Goal: Task Accomplishment & Management: Manage account settings

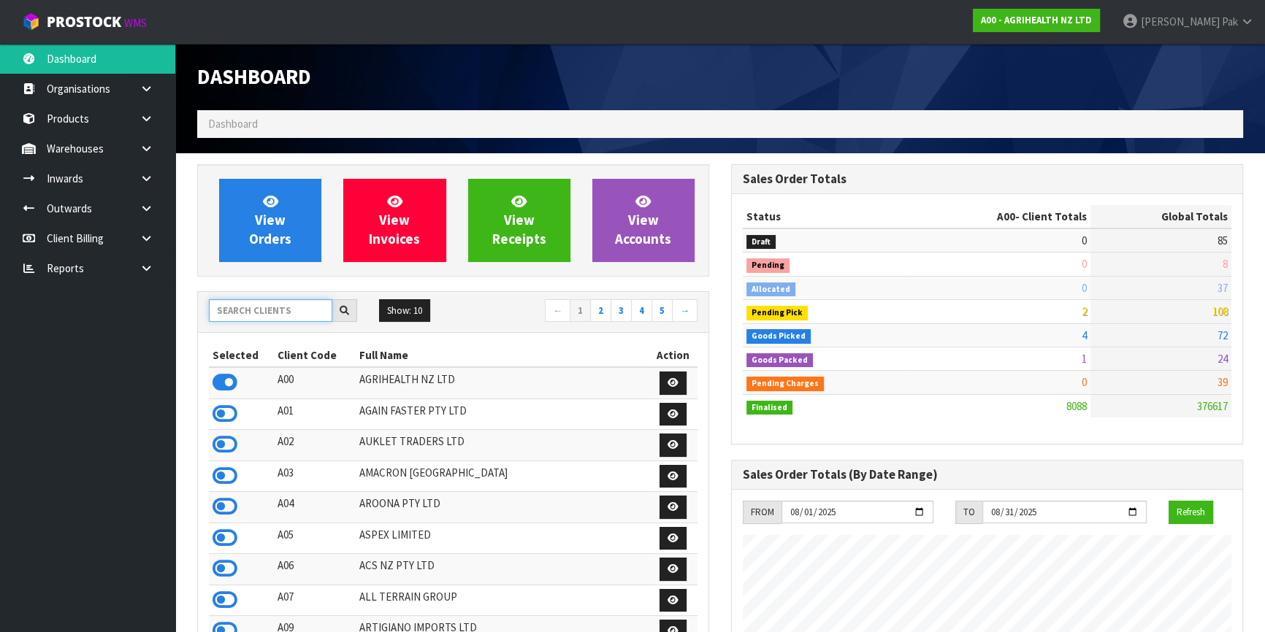
click at [264, 302] on input "text" at bounding box center [270, 310] width 123 height 23
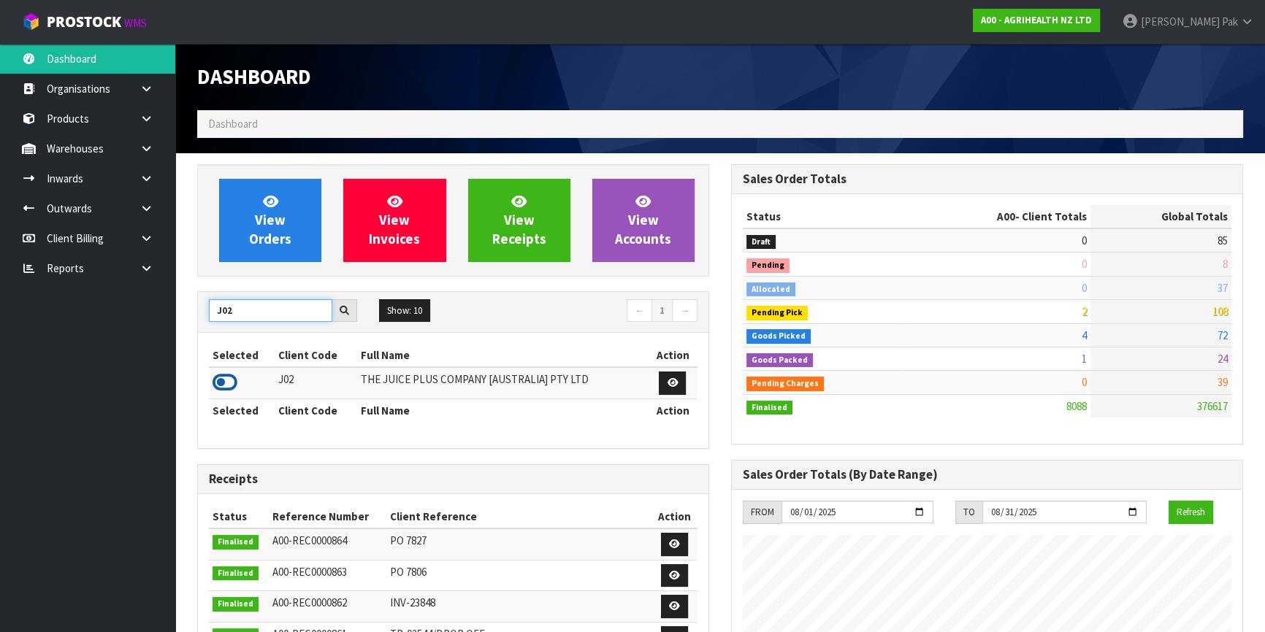
type input "J02"
click at [229, 374] on icon at bounding box center [224, 383] width 25 height 22
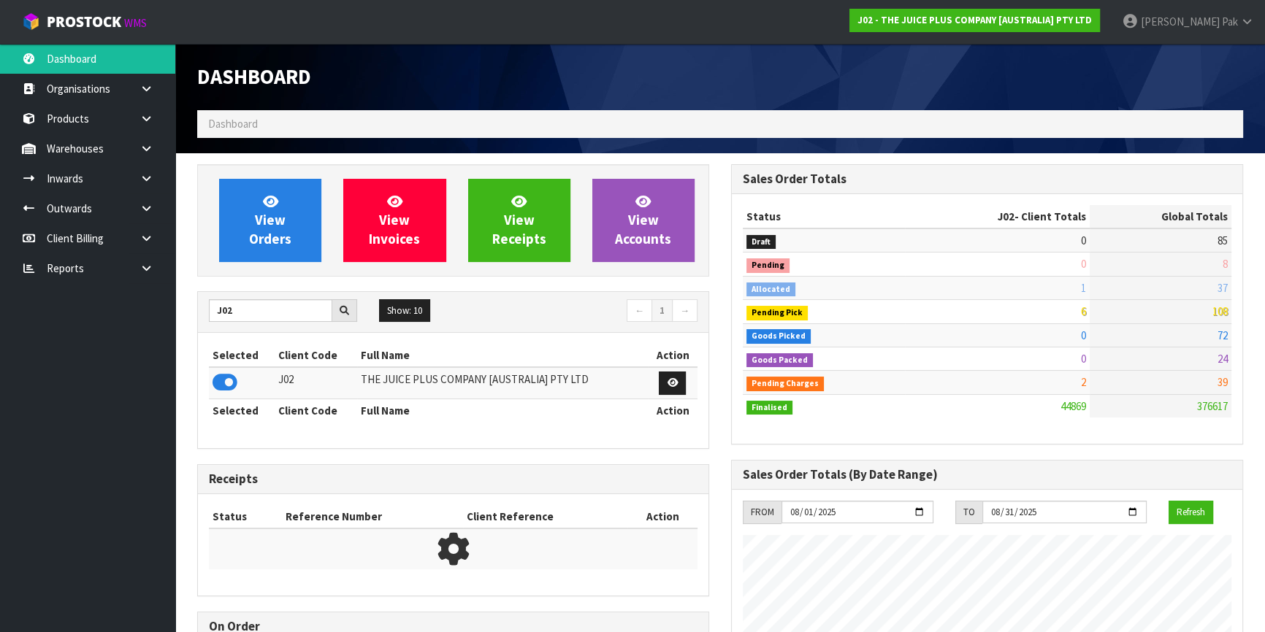
scroll to position [1104, 533]
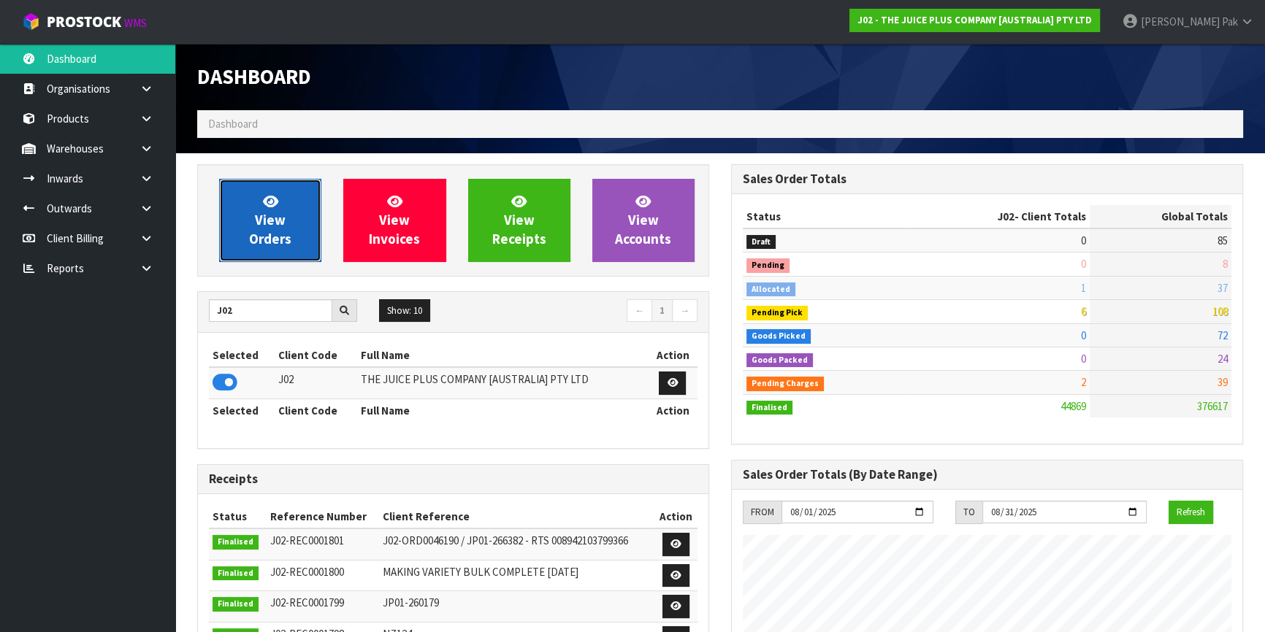
click at [279, 229] on link "View Orders" at bounding box center [270, 220] width 102 height 83
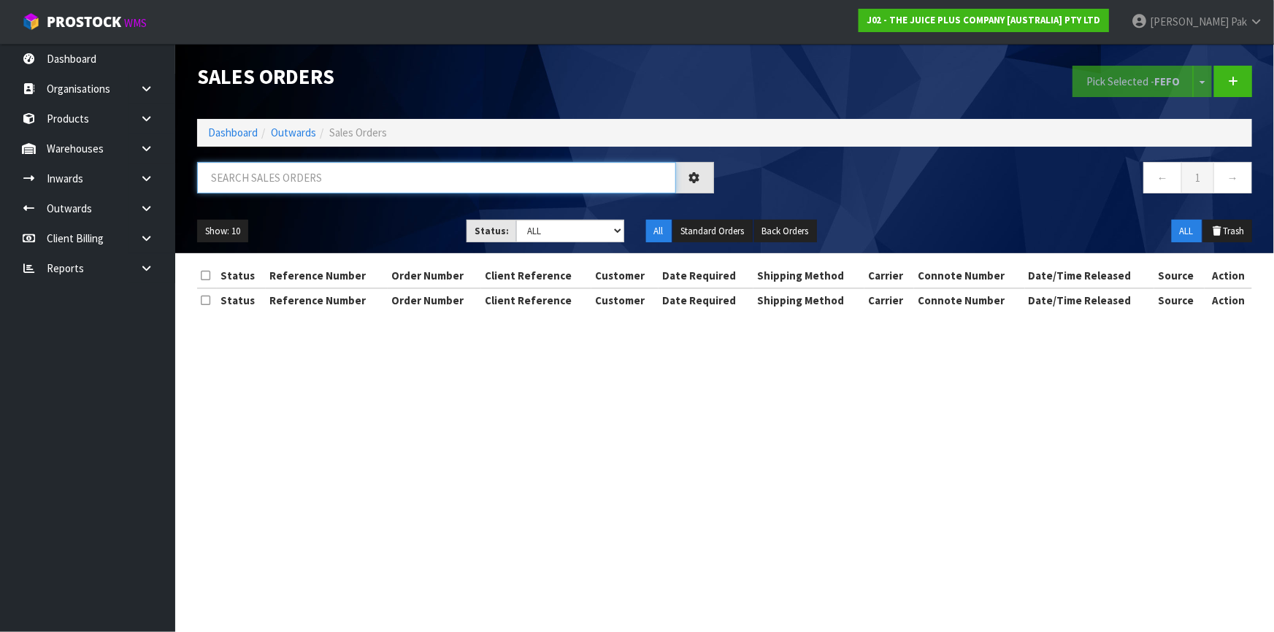
click at [345, 175] on input "text" at bounding box center [436, 177] width 479 height 31
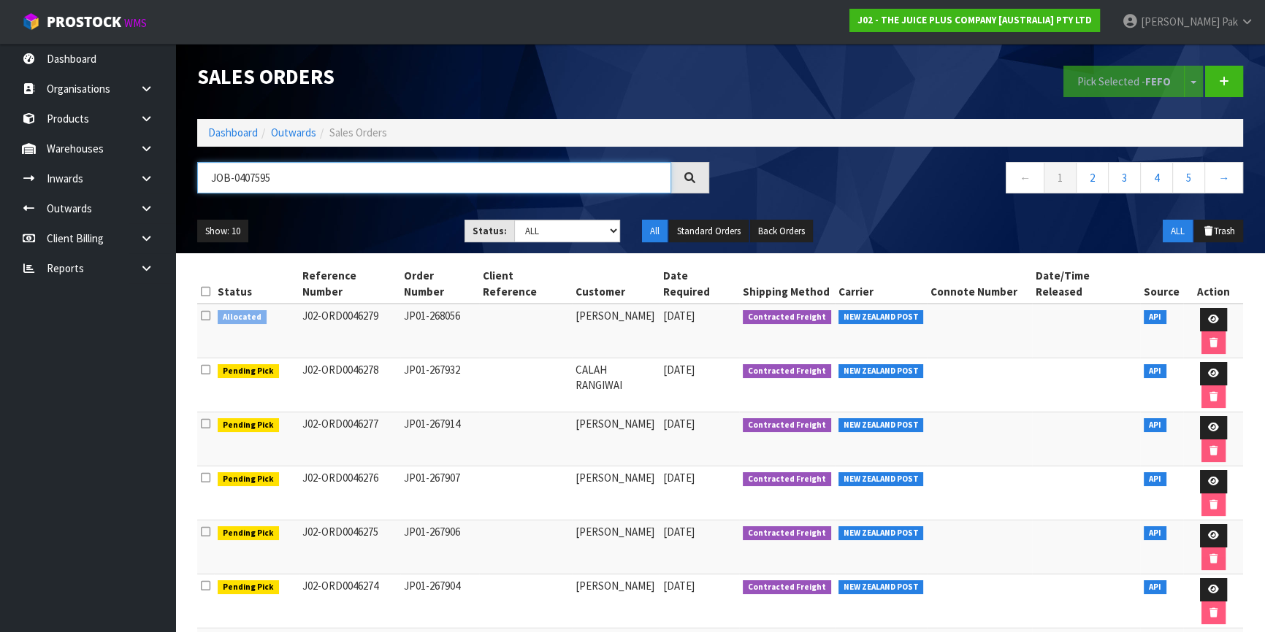
type input "JOB-0407595"
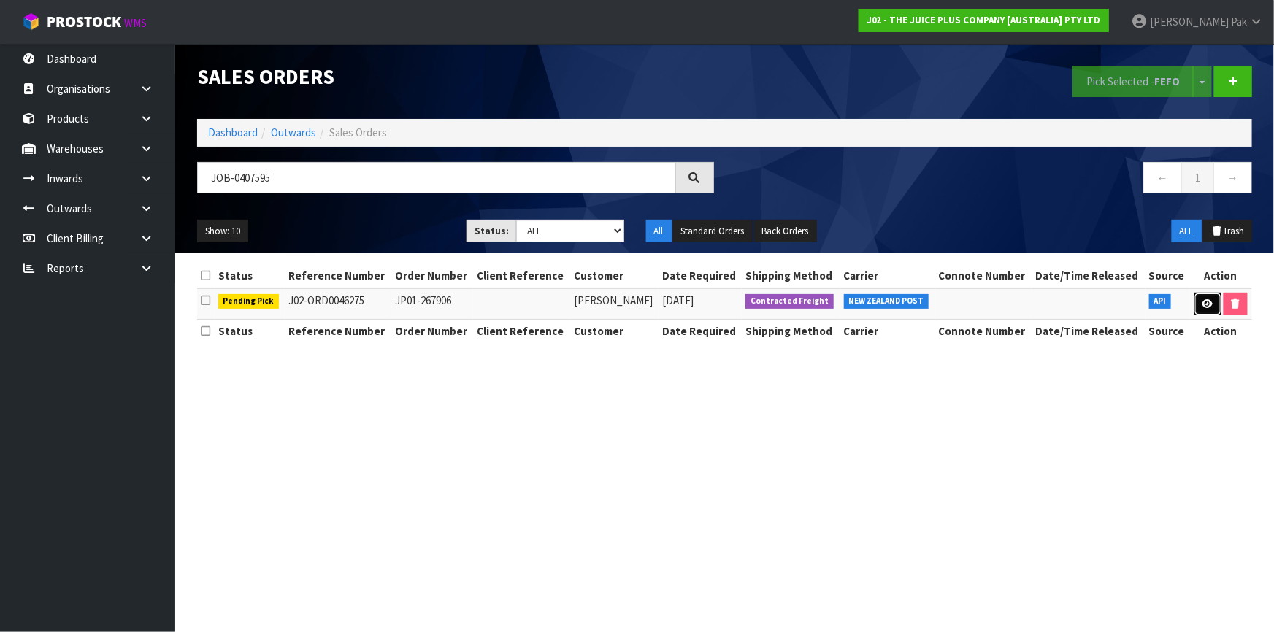
click at [1198, 300] on link at bounding box center [1208, 304] width 27 height 23
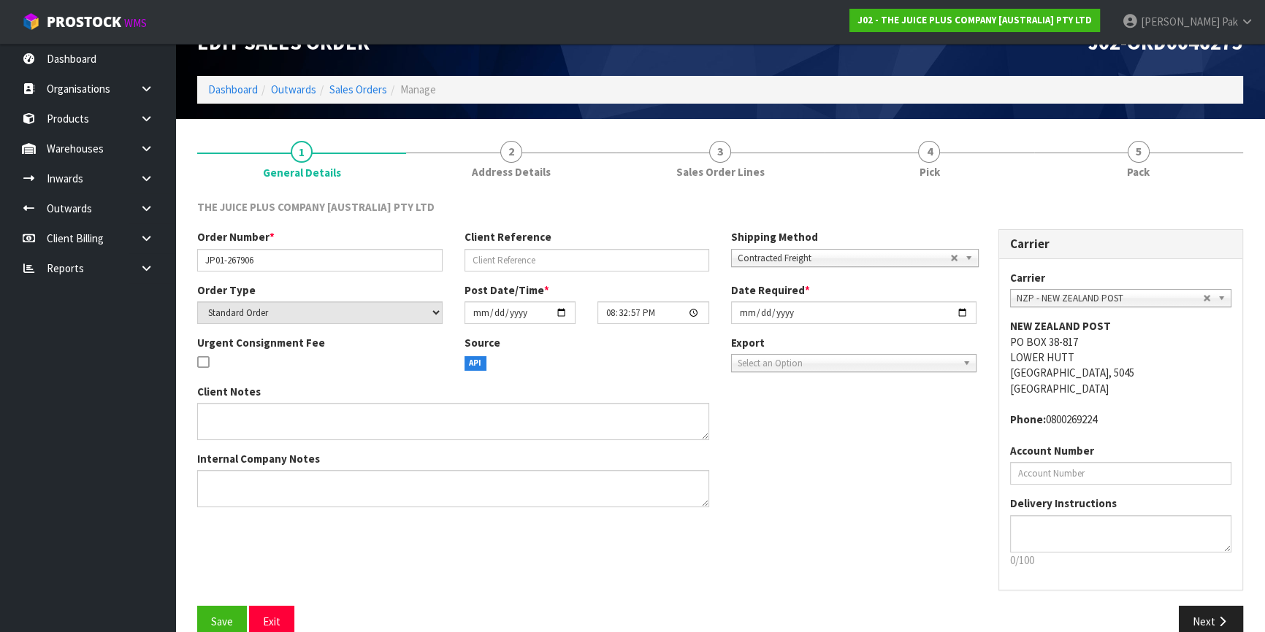
scroll to position [61, 0]
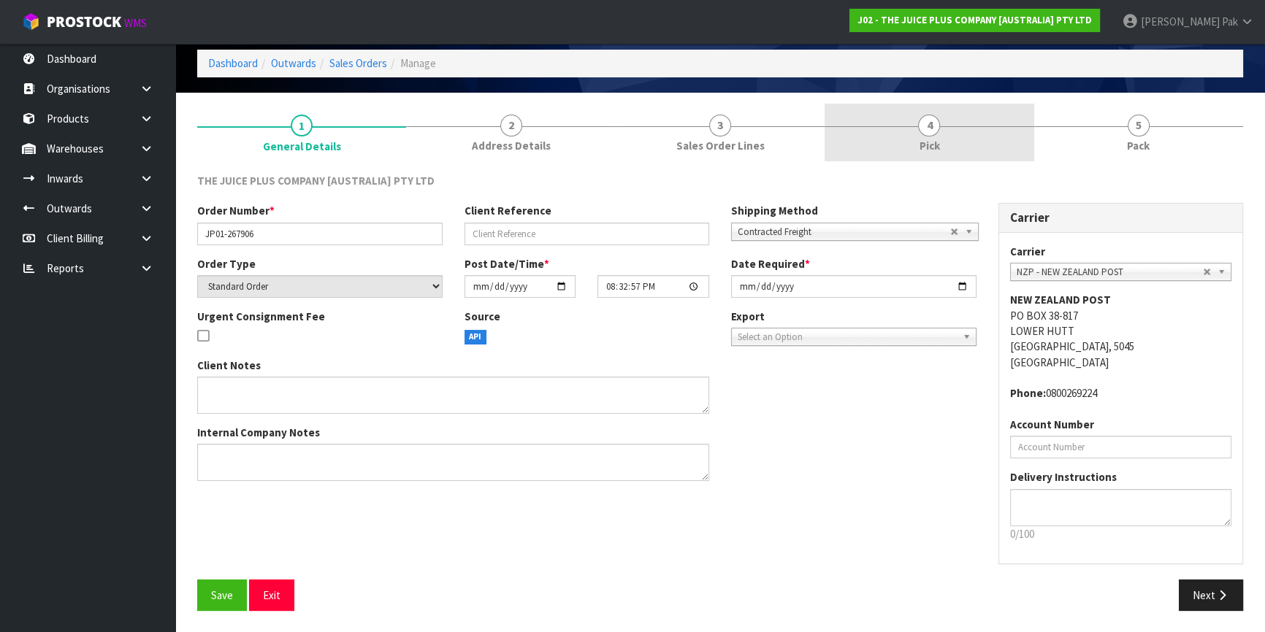
click at [940, 140] on link "4 Pick" at bounding box center [928, 133] width 209 height 58
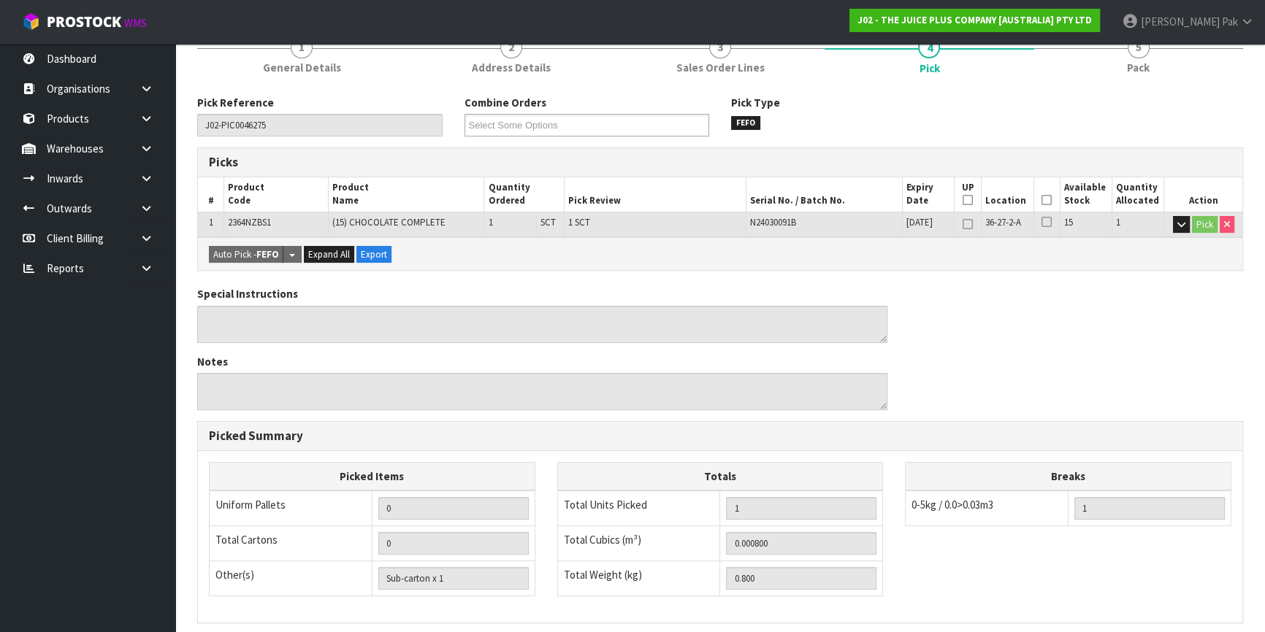
scroll to position [132, 0]
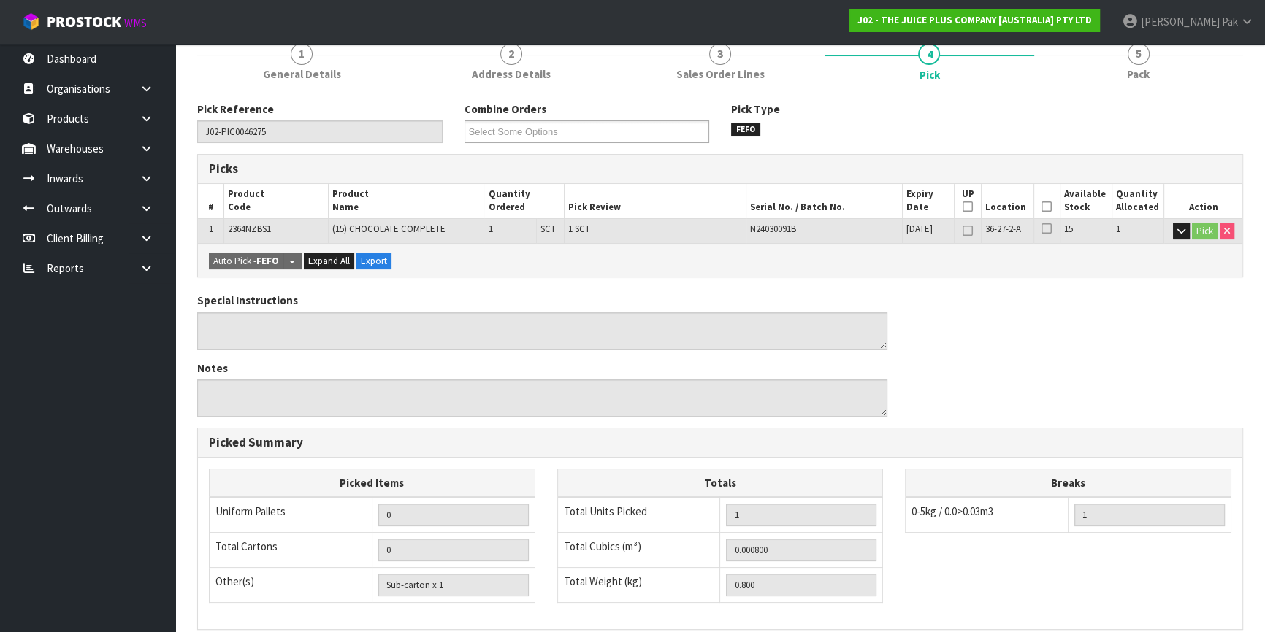
drag, startPoint x: 1045, startPoint y: 207, endPoint x: 963, endPoint y: 228, distance: 84.3
click at [1046, 207] on icon at bounding box center [1046, 207] width 10 height 1
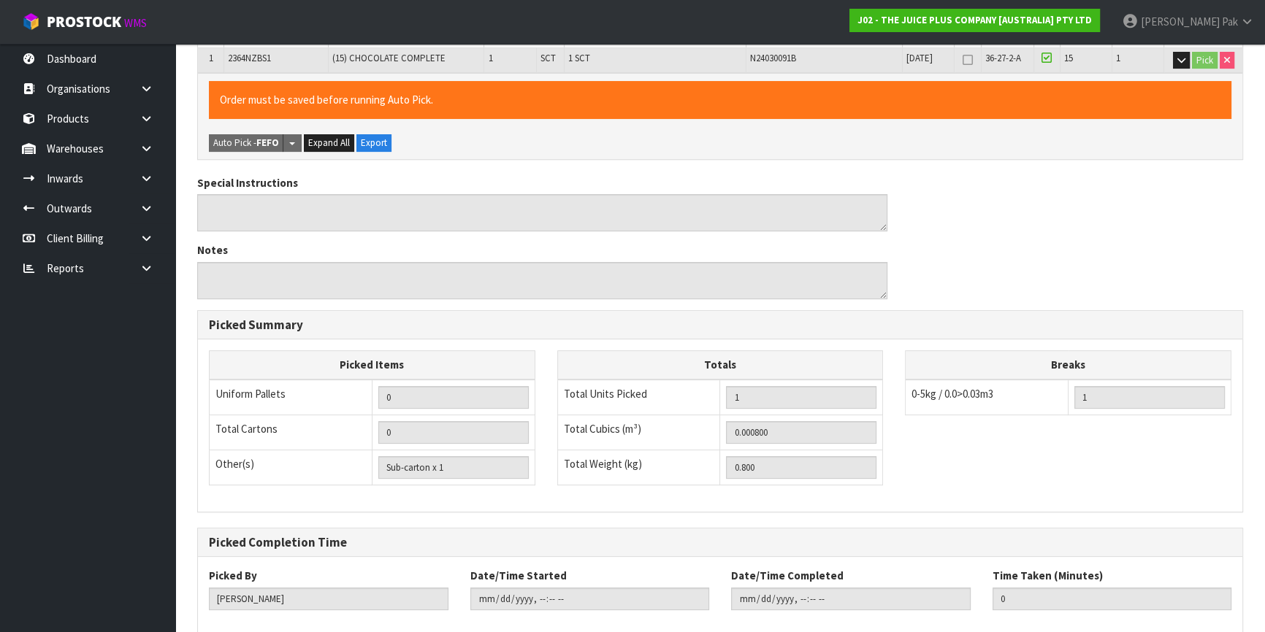
scroll to position [380, 0]
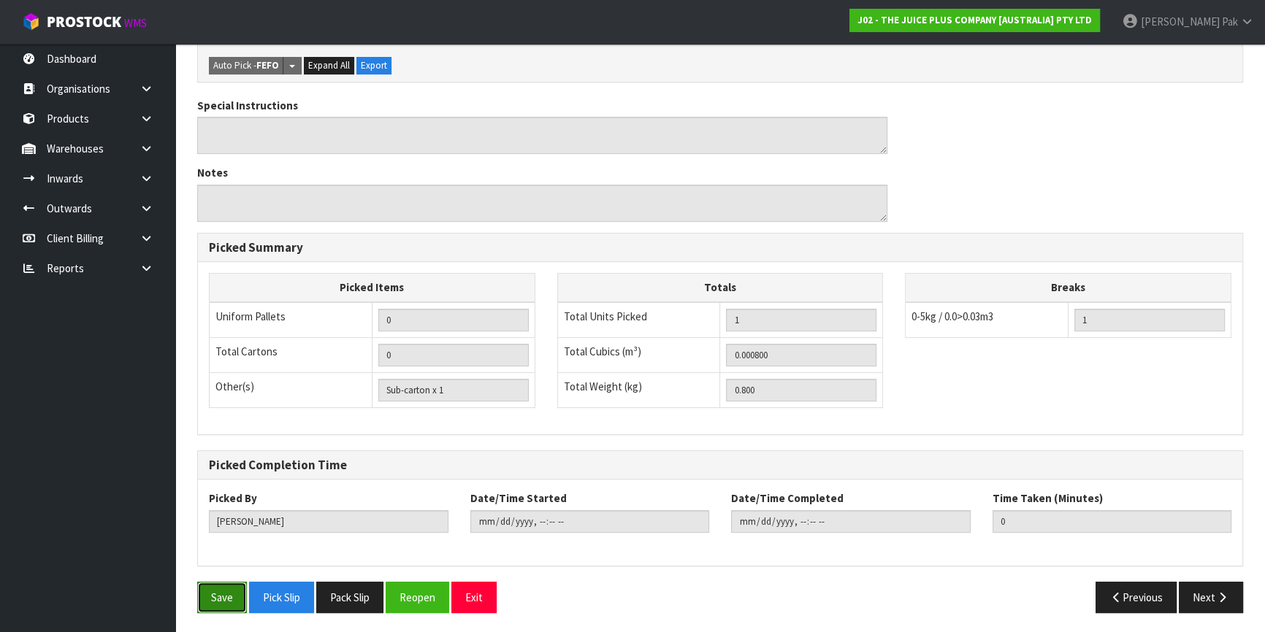
click at [201, 585] on button "Save" at bounding box center [222, 597] width 50 height 31
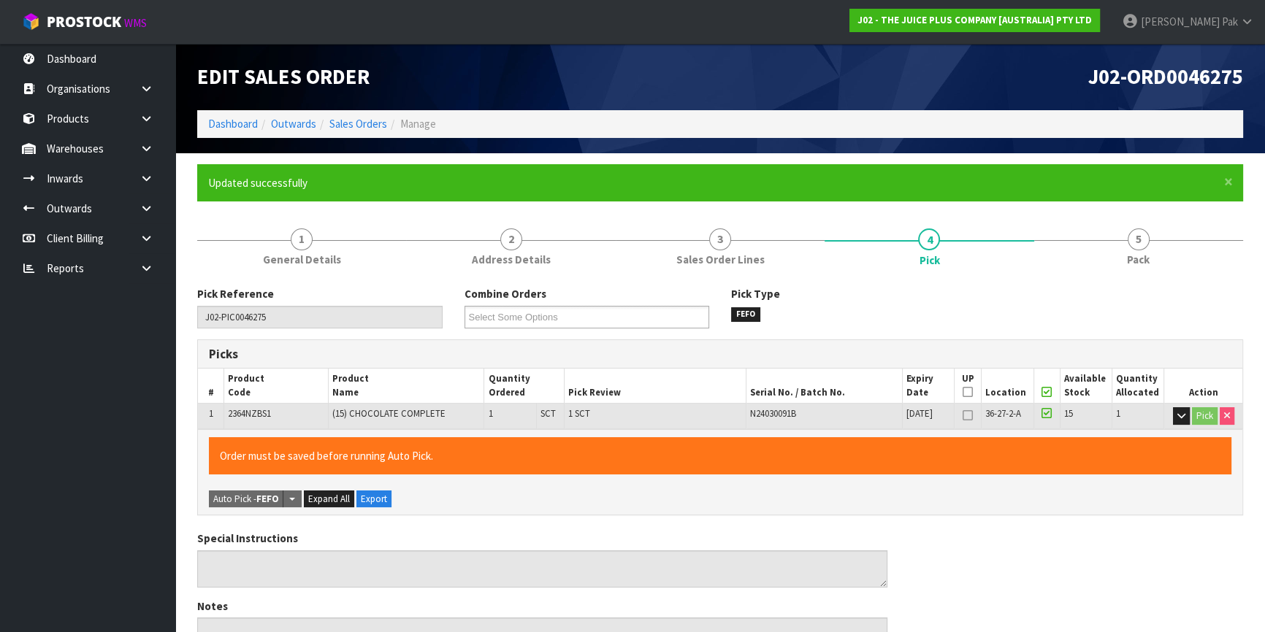
type input "[PERSON_NAME]"
type input "[DATE]T11:19:22"
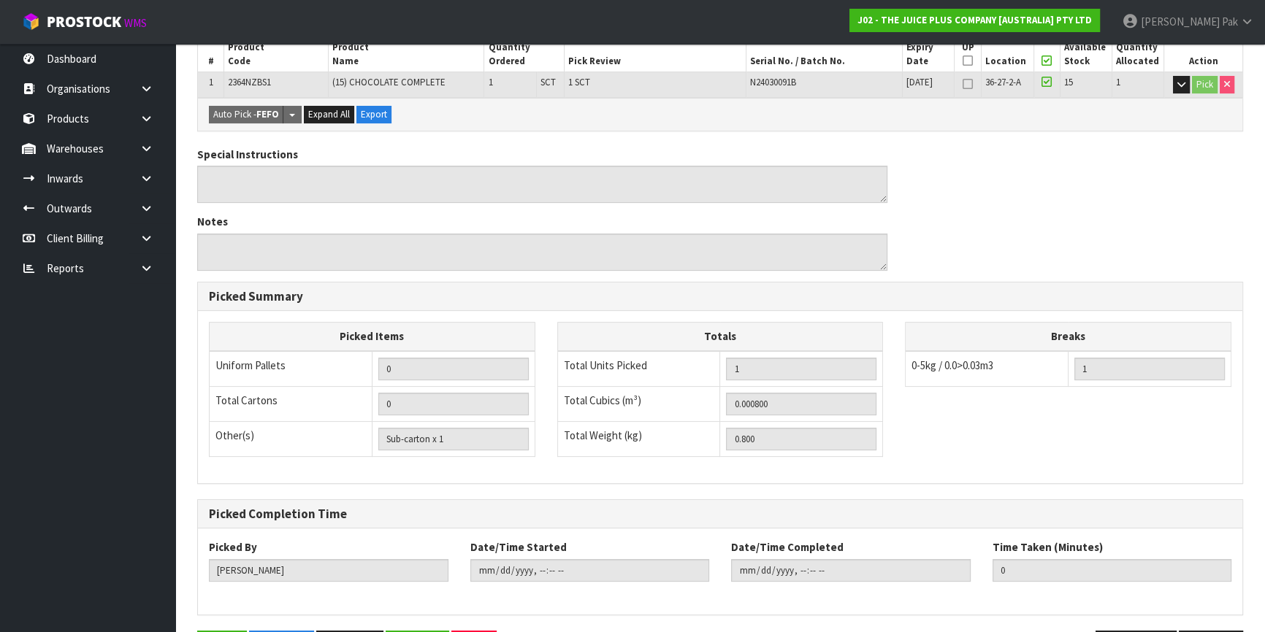
scroll to position [380, 0]
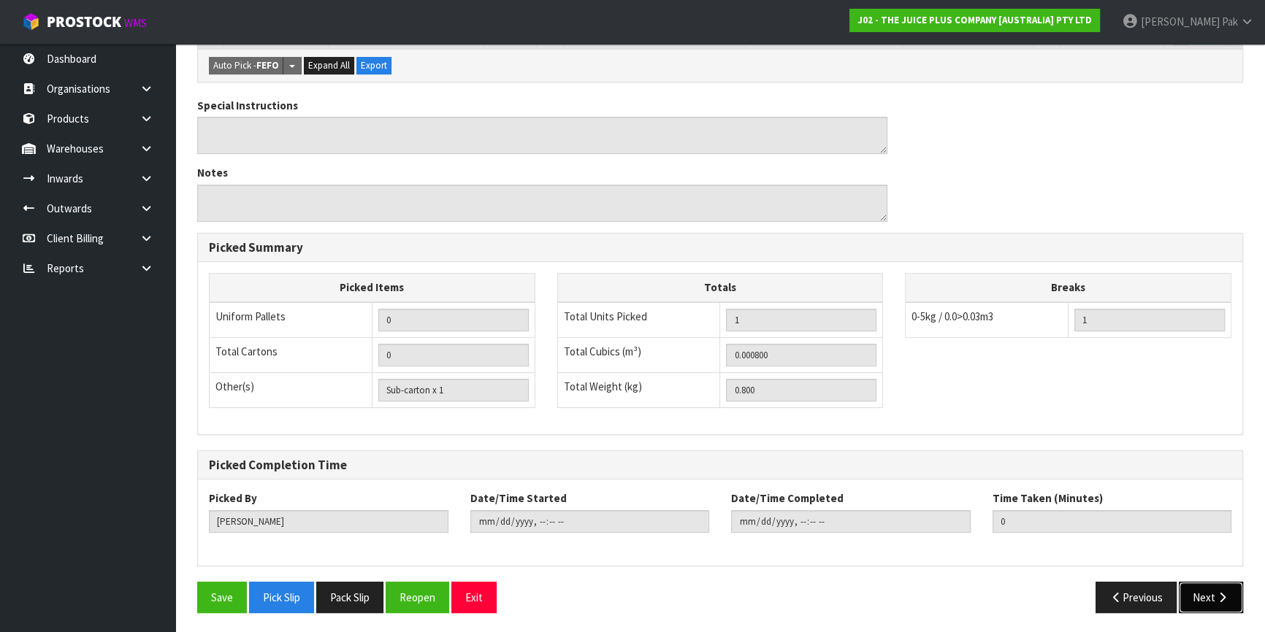
click at [1190, 593] on button "Next" at bounding box center [1211, 597] width 64 height 31
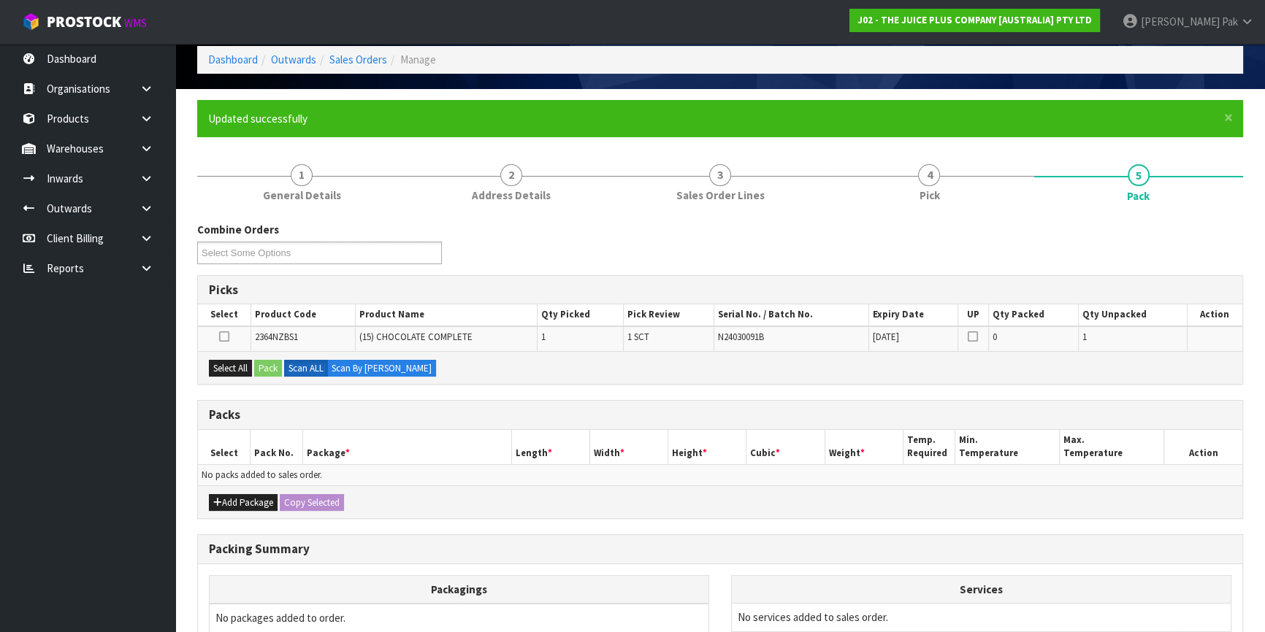
scroll to position [132, 0]
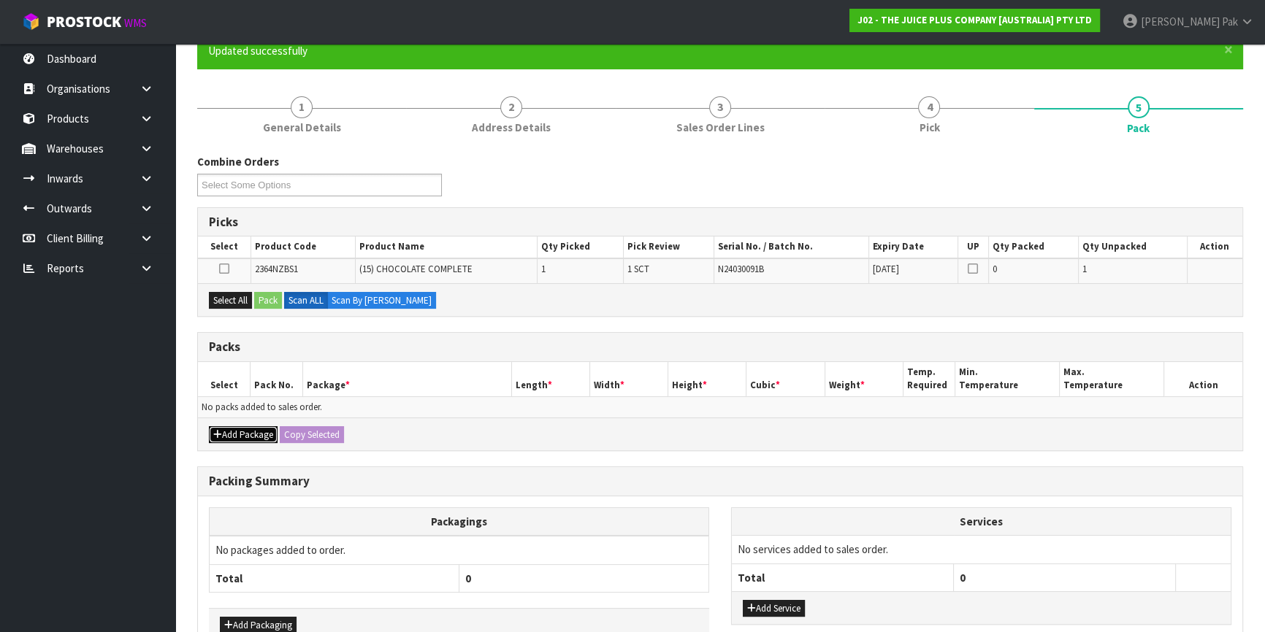
click at [249, 430] on button "Add Package" at bounding box center [243, 435] width 69 height 18
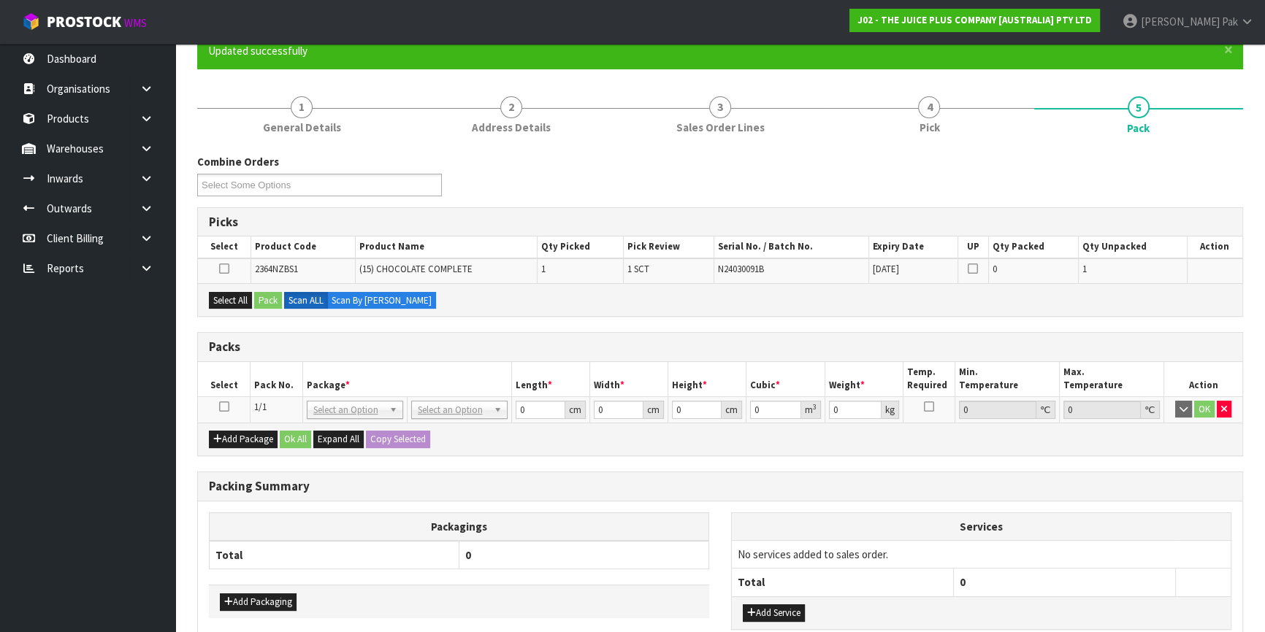
click at [222, 407] on icon at bounding box center [224, 407] width 10 height 1
click at [242, 299] on button "Select All" at bounding box center [230, 301] width 43 height 18
click at [266, 303] on button "Pack" at bounding box center [268, 301] width 28 height 18
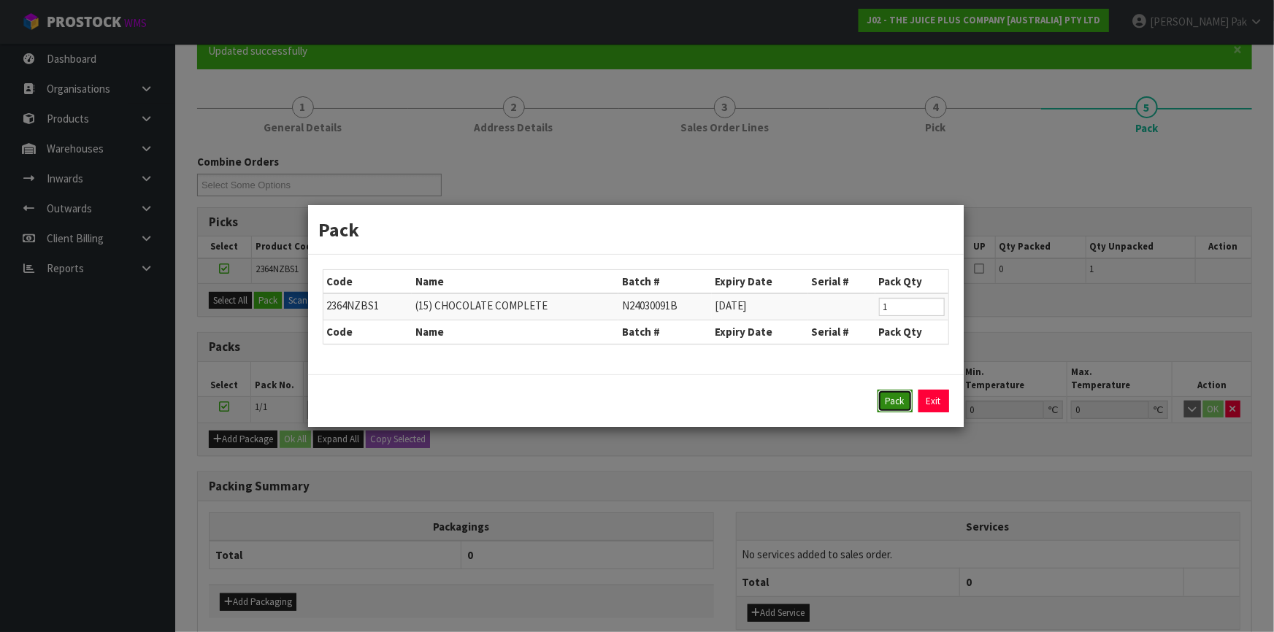
click at [896, 410] on button "Pack" at bounding box center [895, 401] width 35 height 23
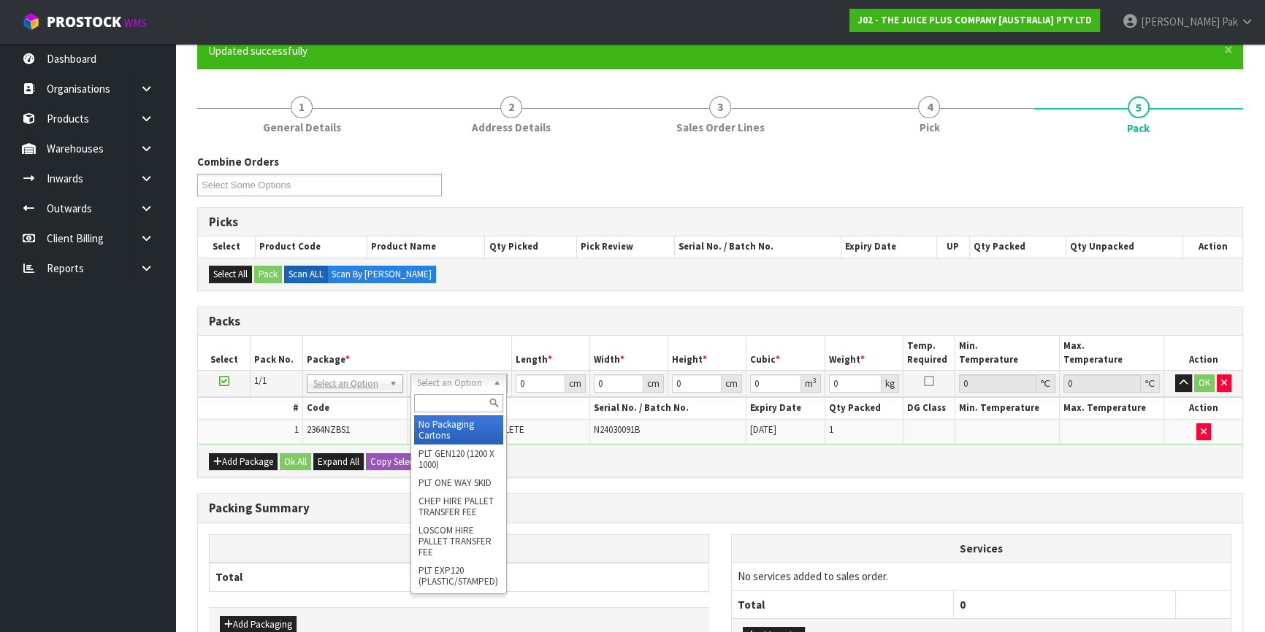
click at [459, 394] on input "text" at bounding box center [458, 403] width 89 height 18
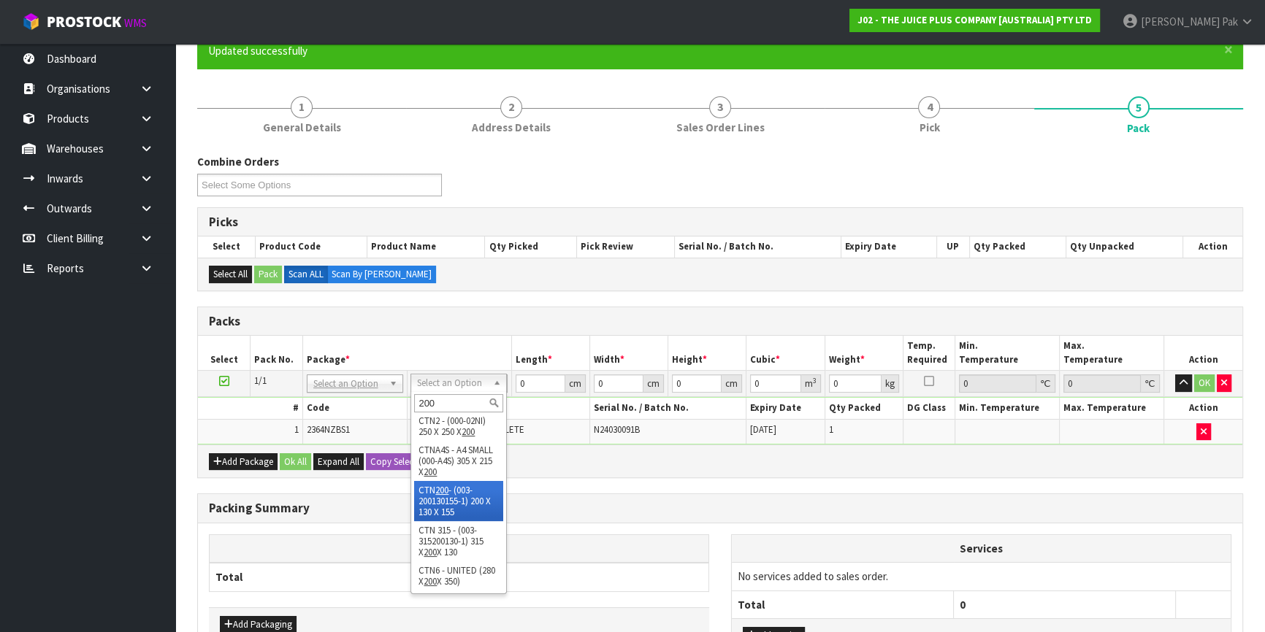
type input "200"
type input "20"
type input "13"
type input "15.5"
type input "0.00403"
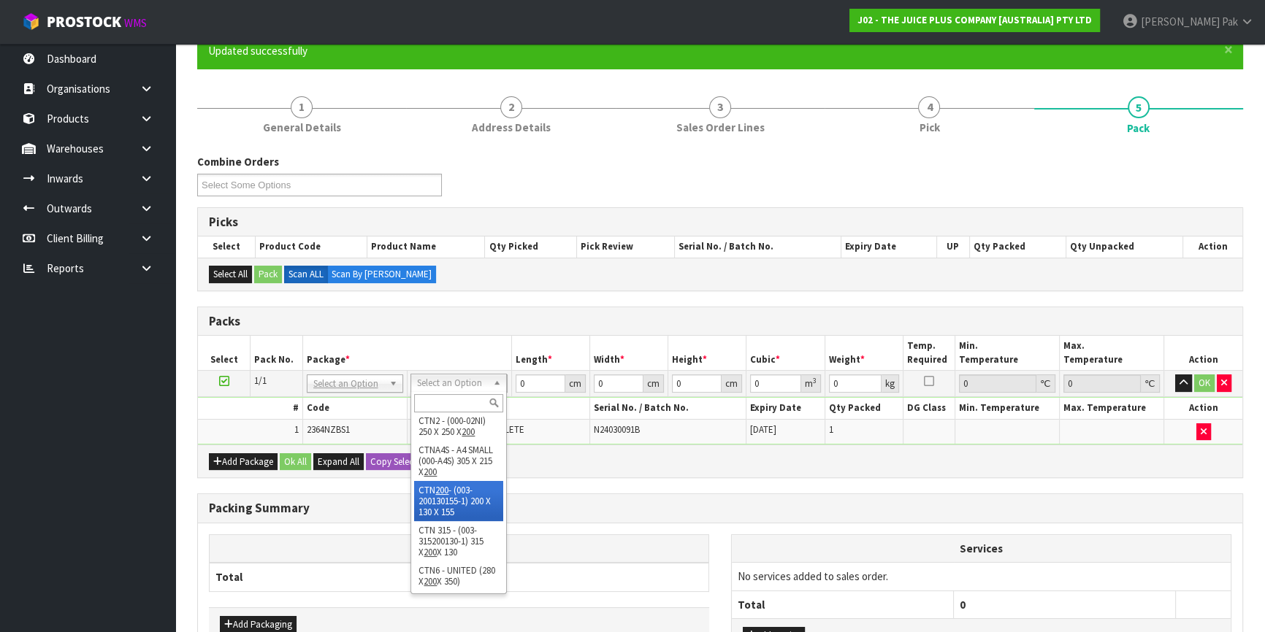
type input "1"
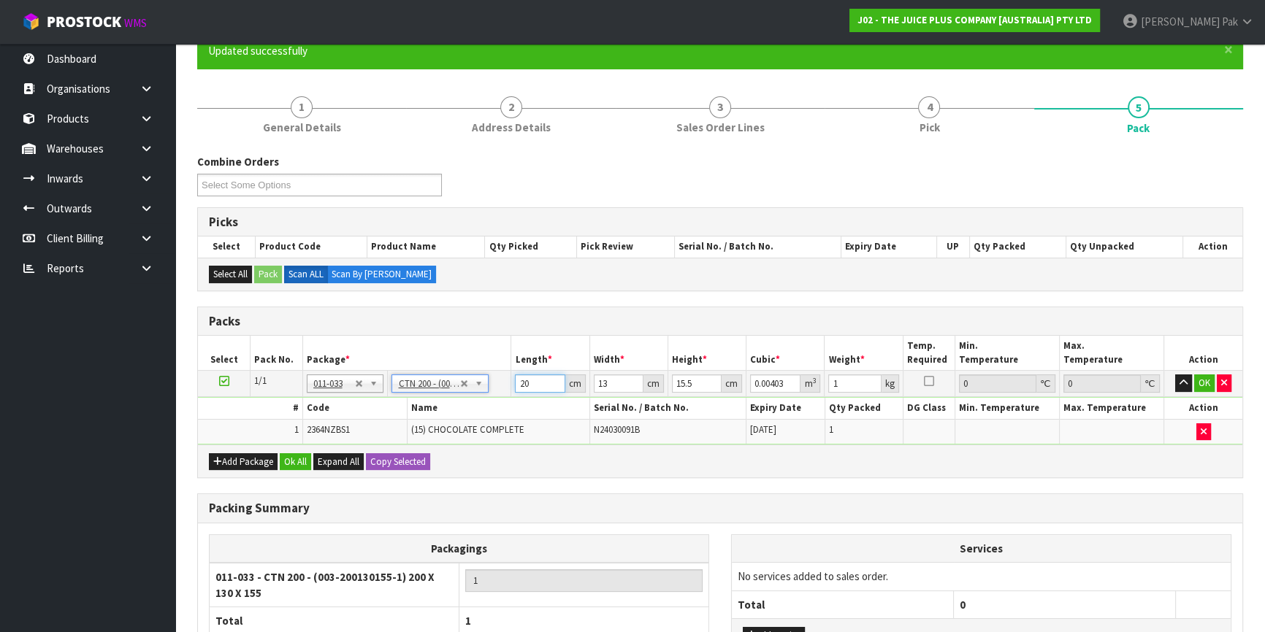
click at [532, 387] on input "20" at bounding box center [540, 384] width 50 height 18
drag, startPoint x: 529, startPoint y: 379, endPoint x: 106, endPoint y: 254, distance: 441.5
click at [106, 254] on body "Toggle navigation ProStock WMS J02 - THE JUICE PLUS COMPANY [AUSTRALIA] PTY LTD…" at bounding box center [632, 184] width 1265 height 632
type input "0"
type input "2"
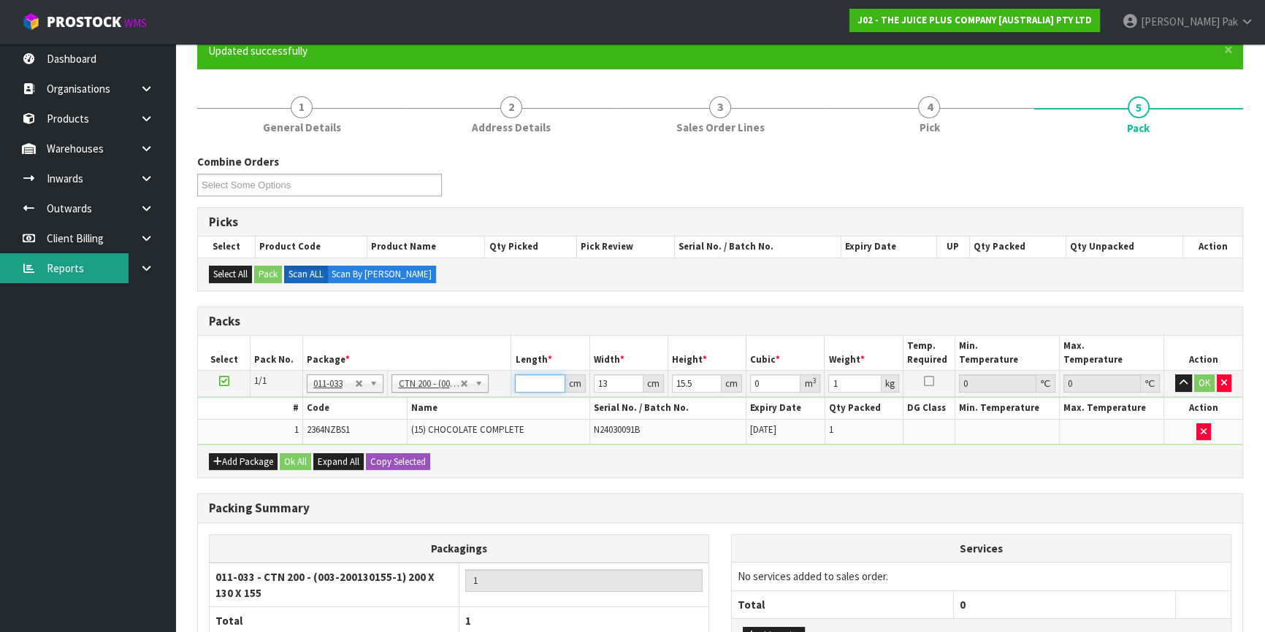
type input "0.000403"
type input "21"
type input "0.004232"
type input "21"
type input "1"
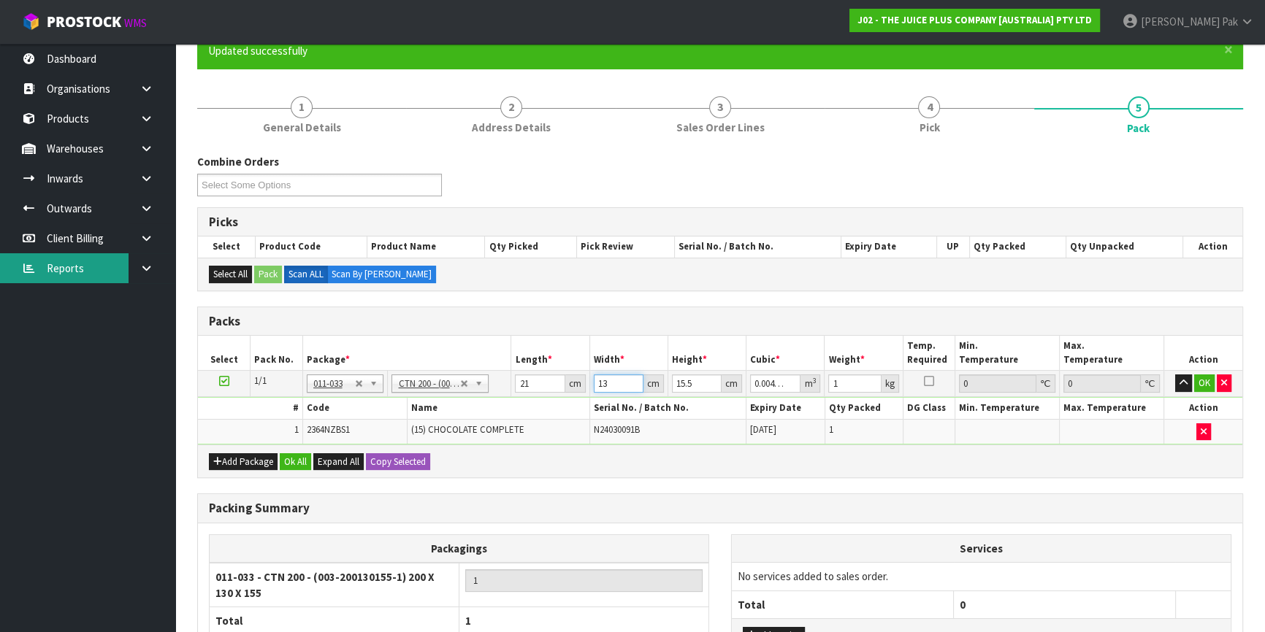
type input "0.000325"
type input "14"
type input "0.004557"
type input "14"
type input "1"
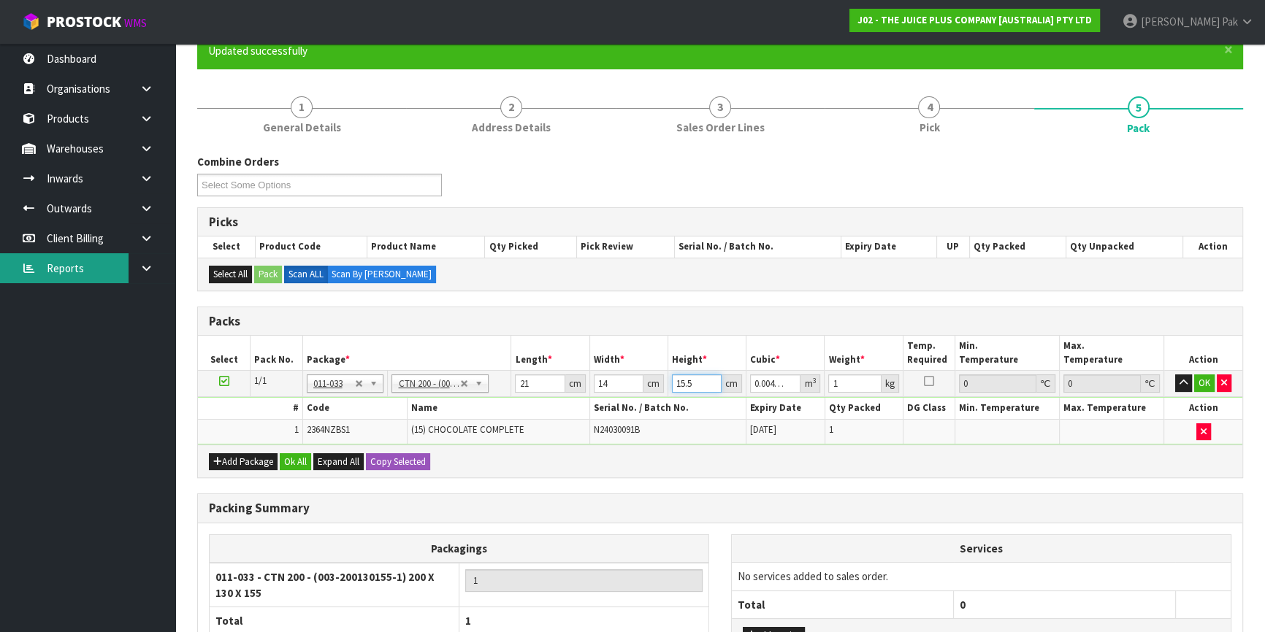
type input "0.000294"
type input "17"
type input "0.004998"
type input "17"
click button "OK" at bounding box center [1204, 384] width 20 height 18
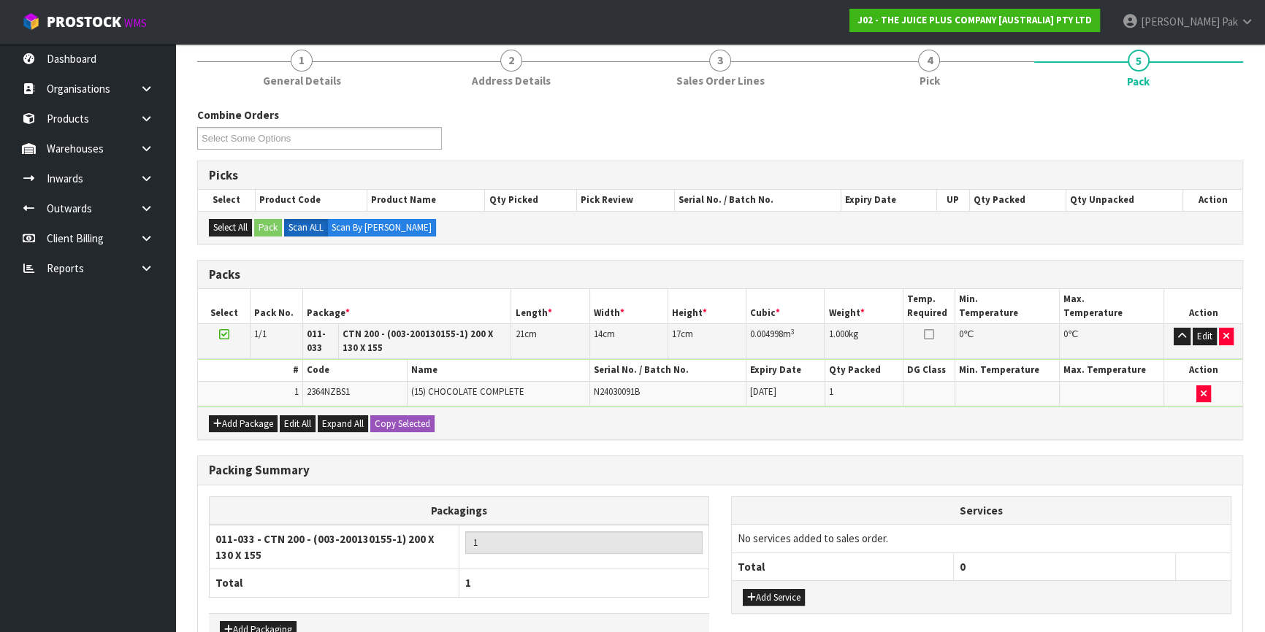
scroll to position [269, 0]
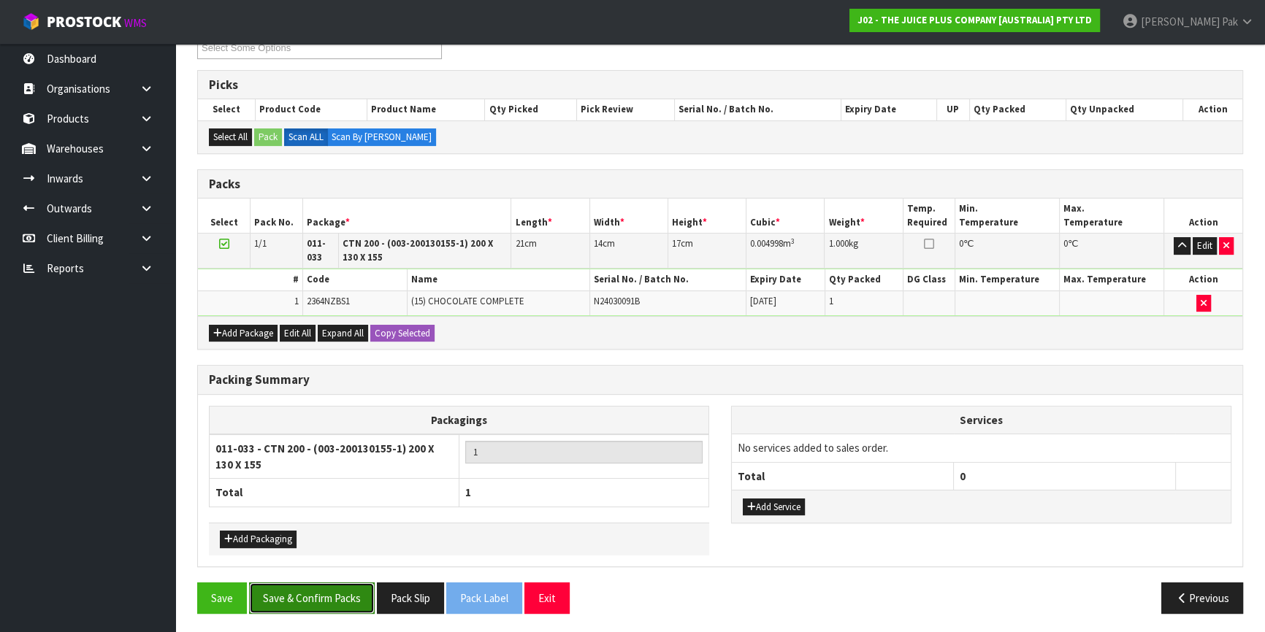
click at [305, 599] on button "Save & Confirm Packs" at bounding box center [312, 598] width 126 height 31
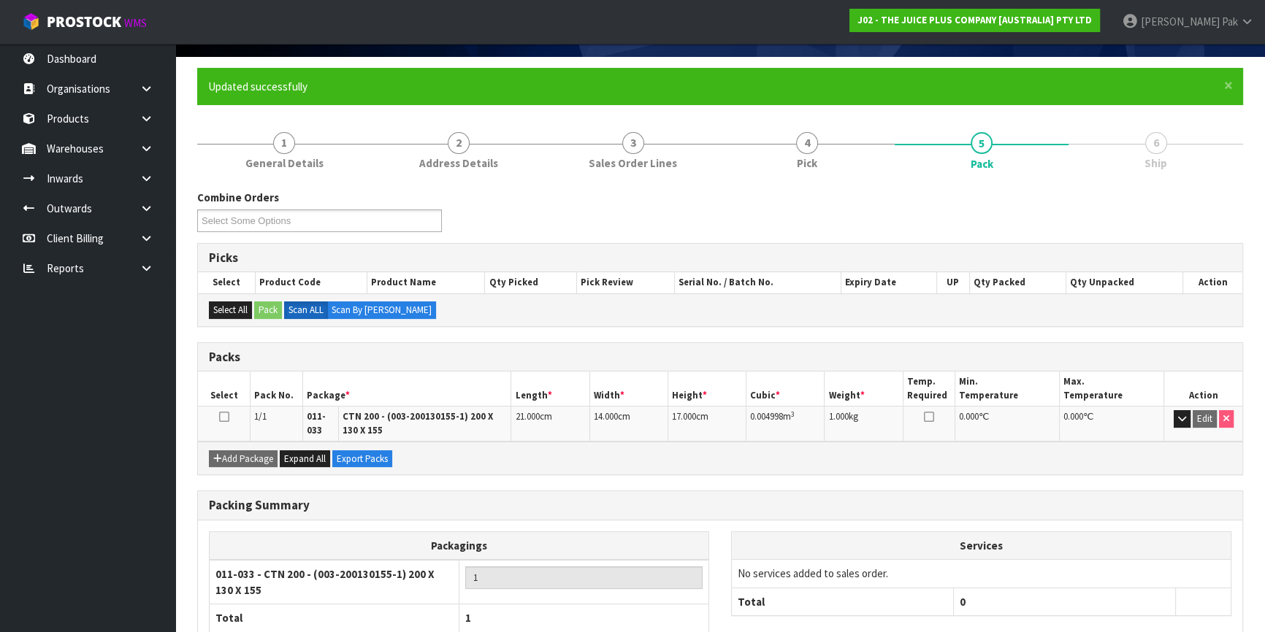
scroll to position [190, 0]
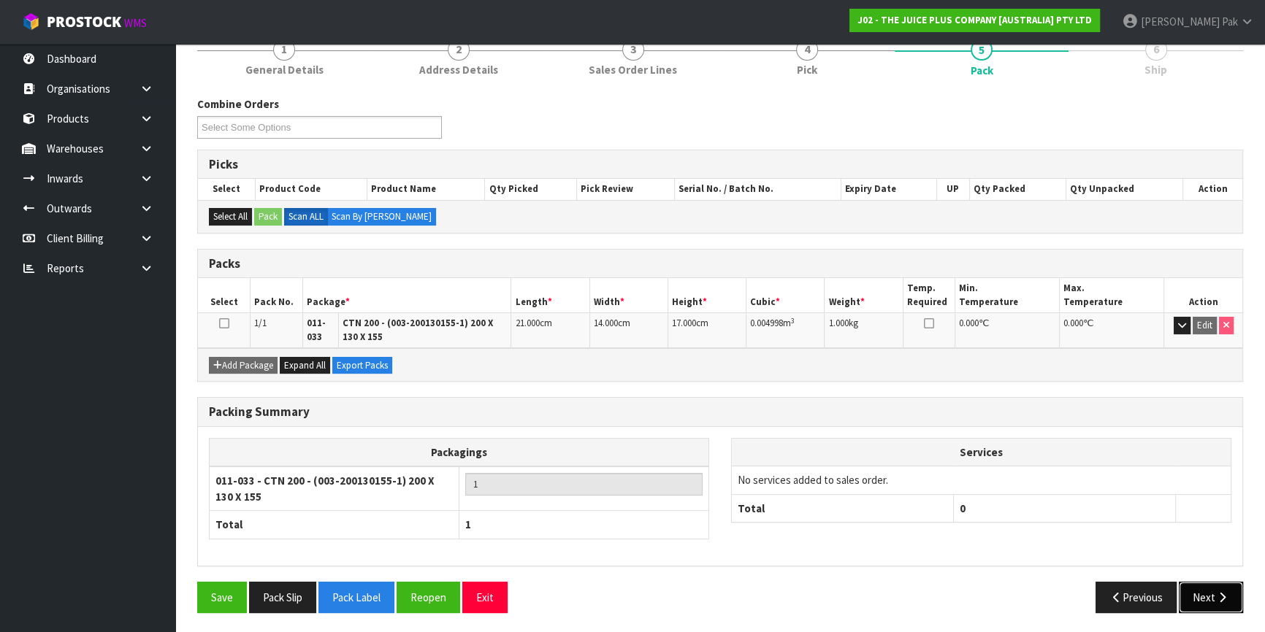
drag, startPoint x: 1225, startPoint y: 599, endPoint x: 1157, endPoint y: 568, distance: 74.5
click at [1225, 599] on icon "button" at bounding box center [1222, 597] width 14 height 11
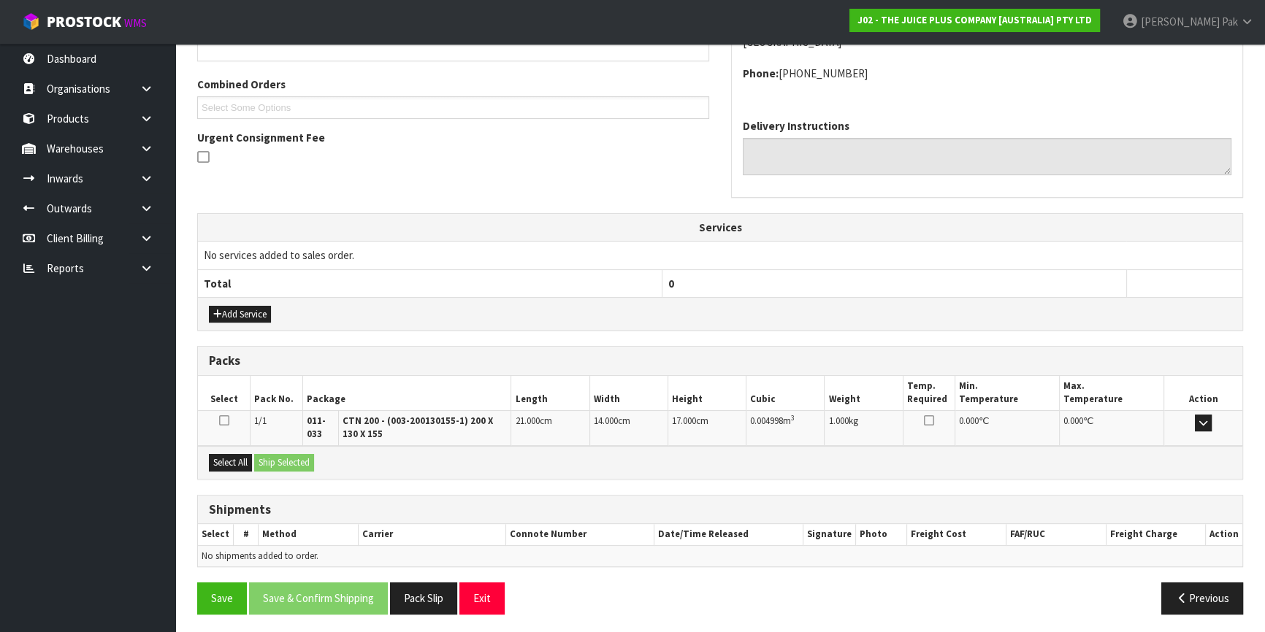
scroll to position [356, 0]
click at [221, 456] on button "Select All" at bounding box center [230, 462] width 43 height 18
click at [305, 456] on button "Ship Selected" at bounding box center [284, 462] width 60 height 18
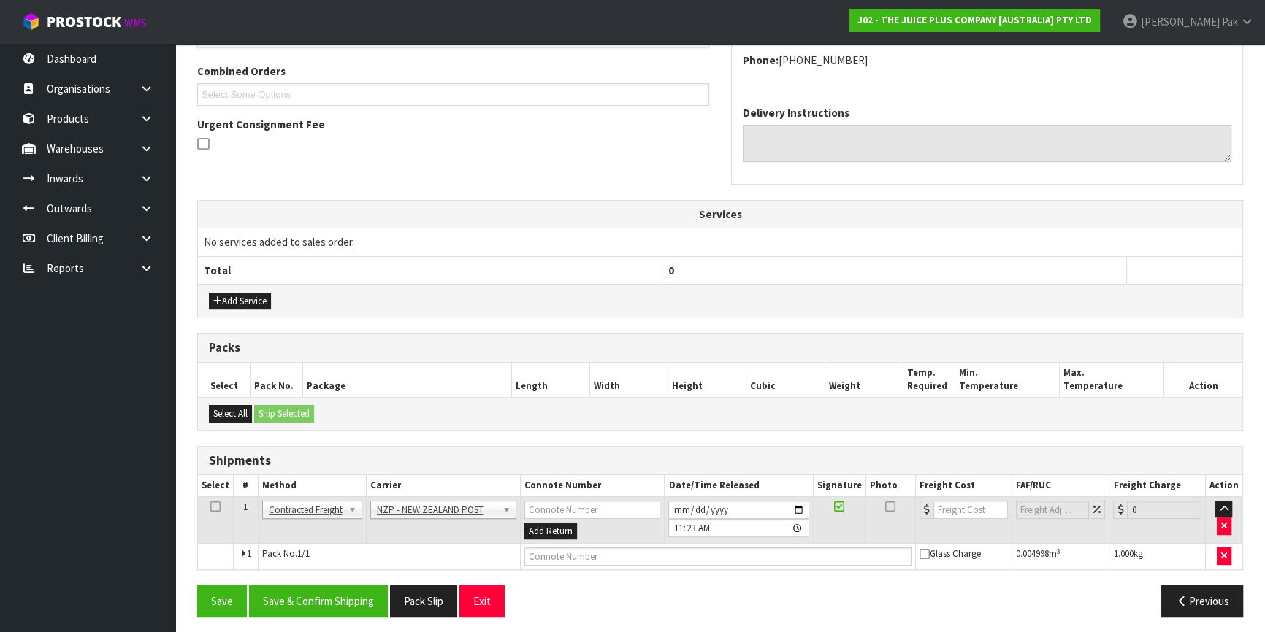
scroll to position [372, 0]
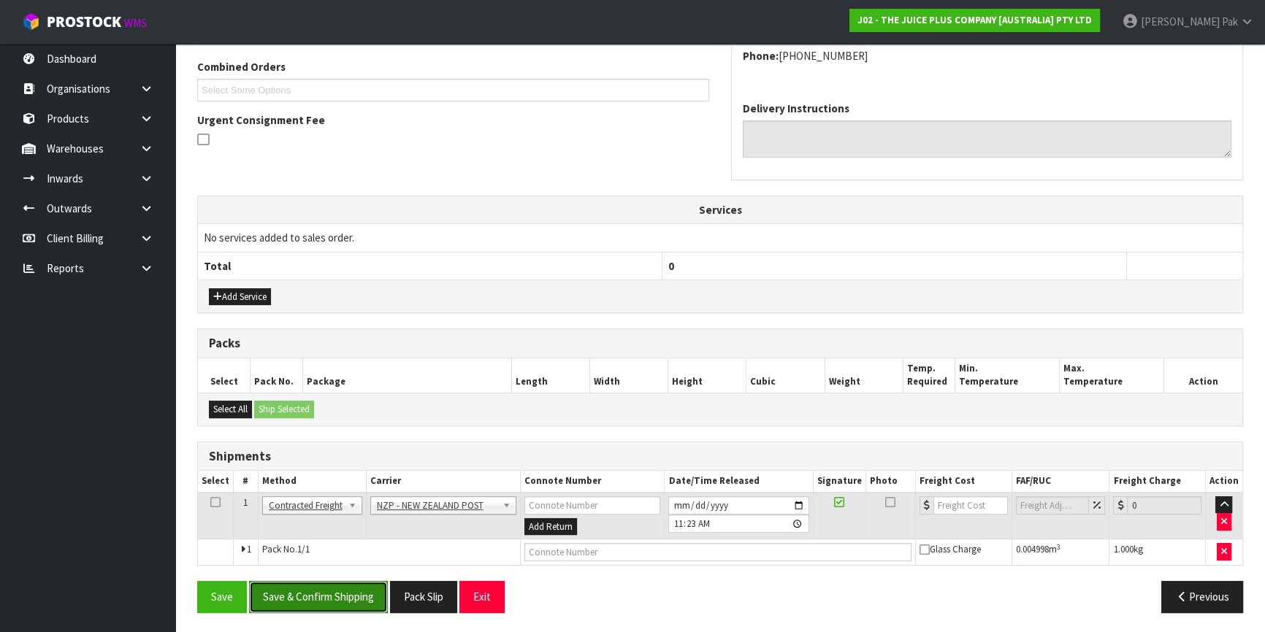
click at [296, 598] on button "Save & Confirm Shipping" at bounding box center [318, 596] width 139 height 31
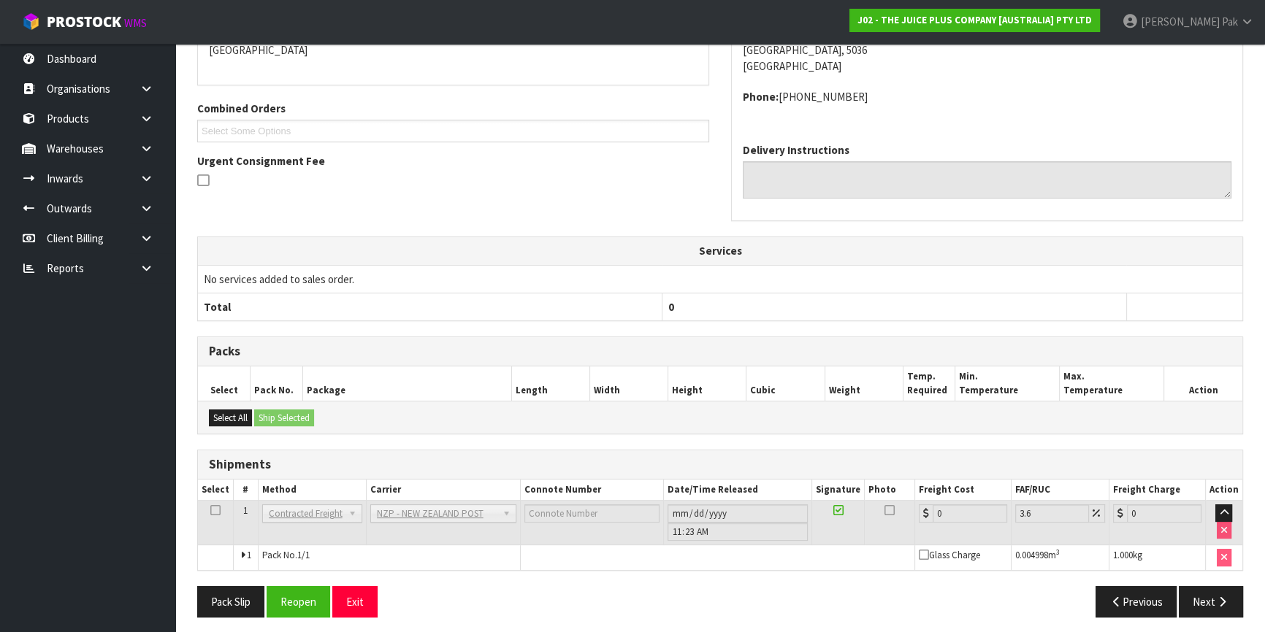
scroll to position [351, 0]
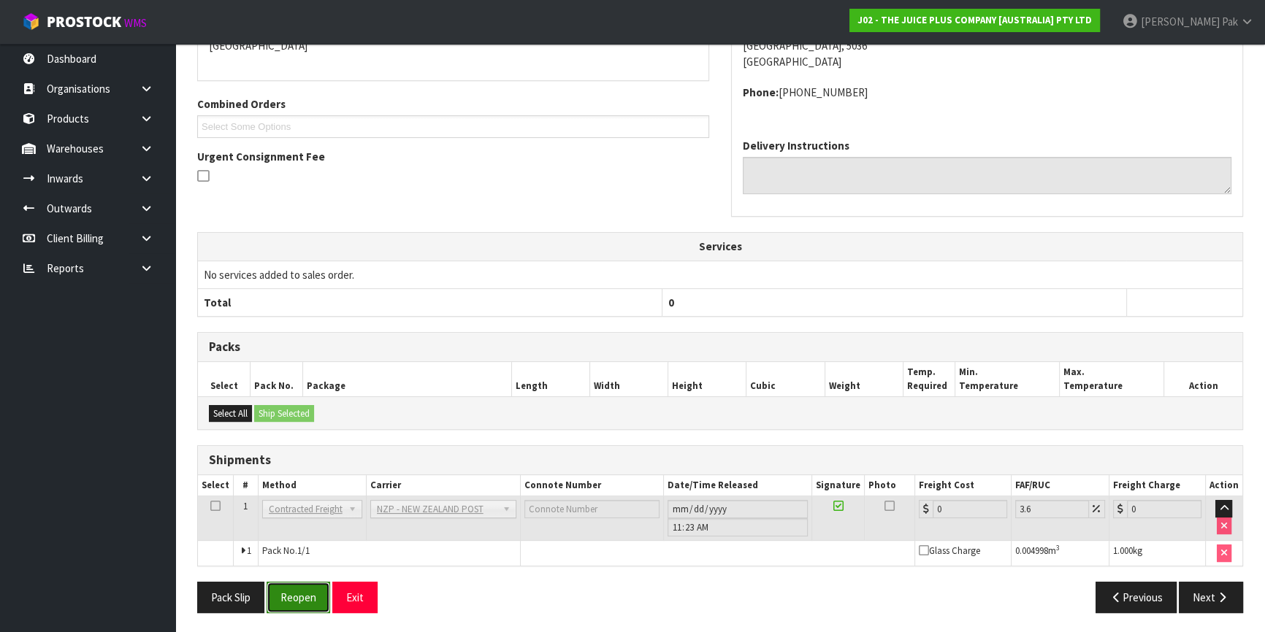
click at [293, 587] on button "Reopen" at bounding box center [299, 597] width 64 height 31
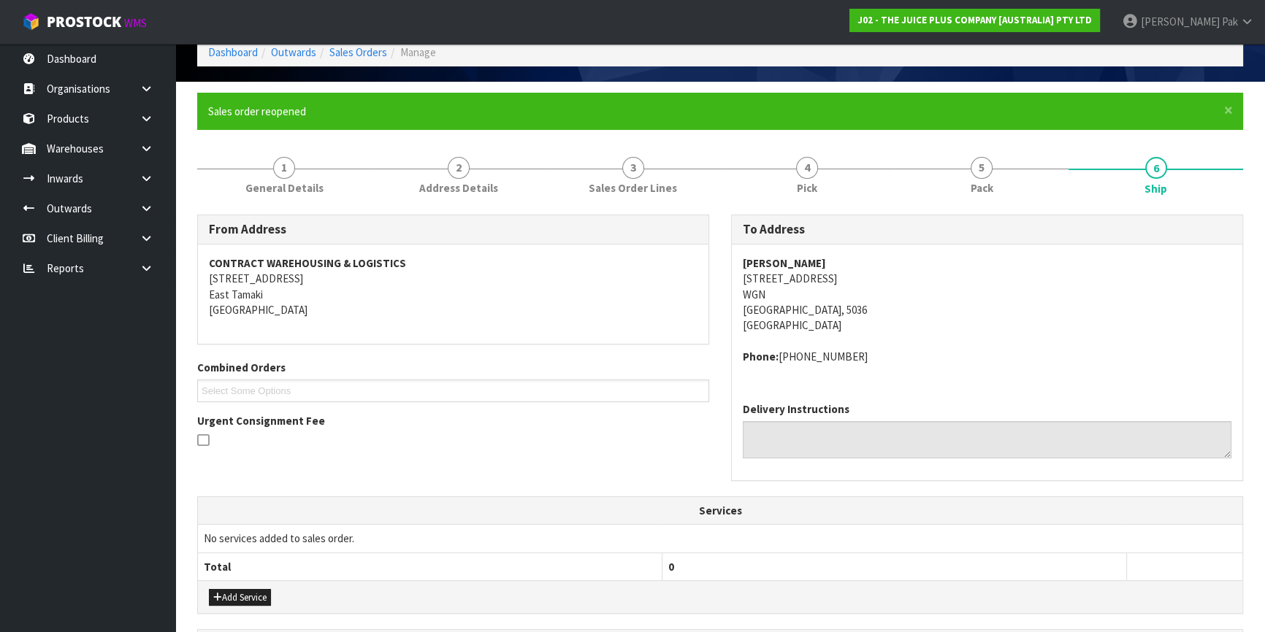
scroll to position [386, 0]
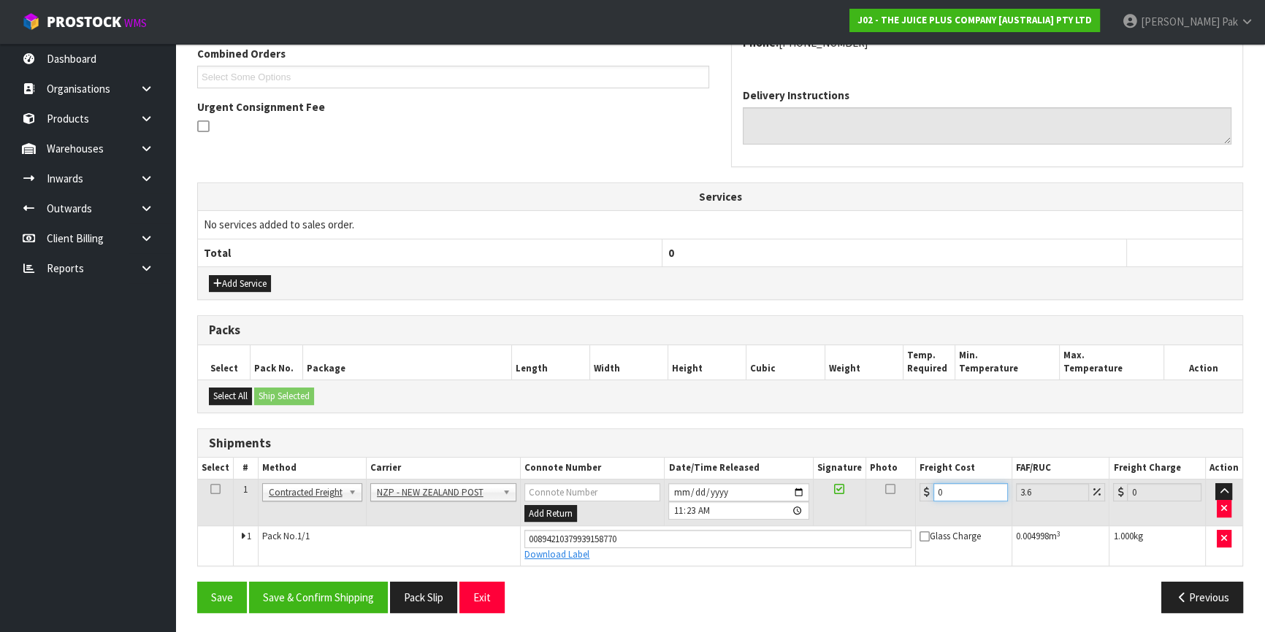
drag, startPoint x: 957, startPoint y: 495, endPoint x: 854, endPoint y: 495, distance: 102.2
click at [854, 495] on tr "1 Client Local Pickup Customer Local Pickup Company Freight Contracted Freight …" at bounding box center [720, 502] width 1044 height 47
type input "8"
type input "8.29"
type input "8.4"
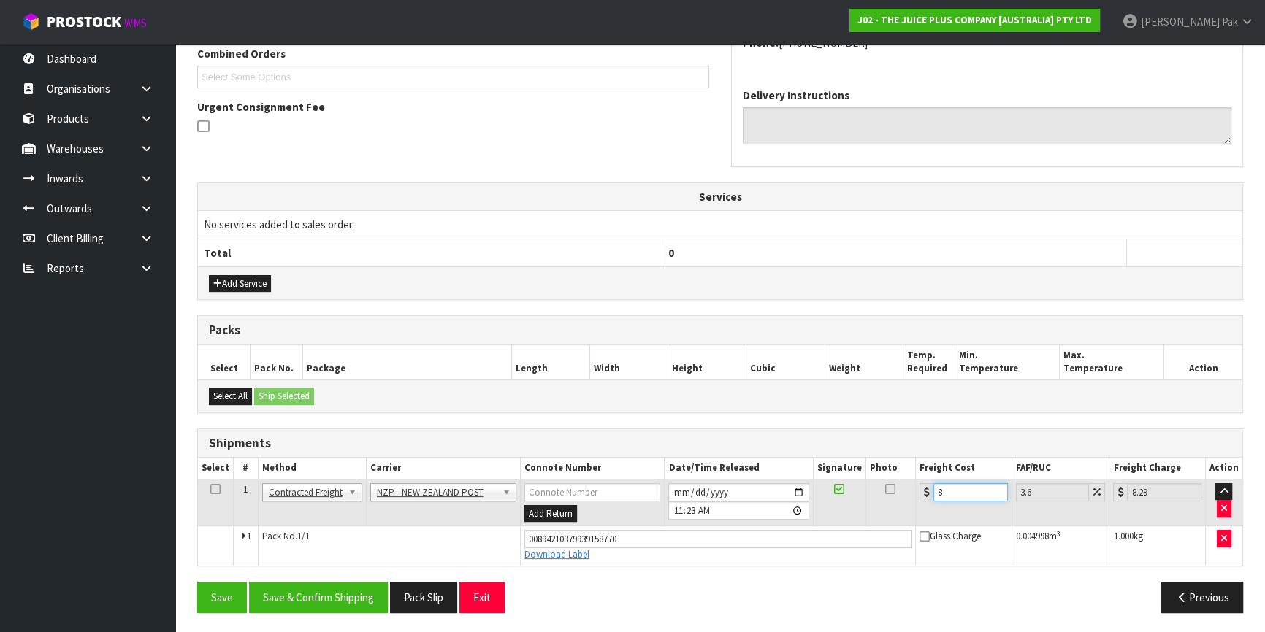
type input "8.7"
type input "8.45"
type input "8.75"
type input "8.45"
click at [329, 599] on button "Save & Confirm Shipping" at bounding box center [318, 597] width 139 height 31
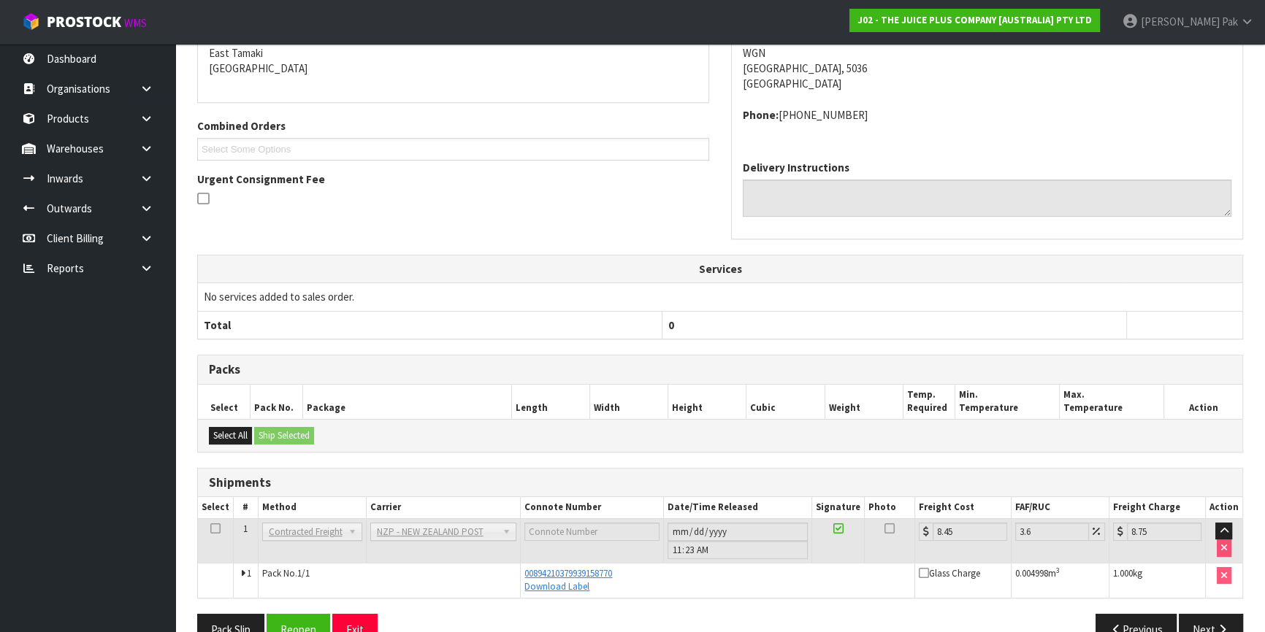
scroll to position [0, 0]
